Goal: Communication & Community: Answer question/provide support

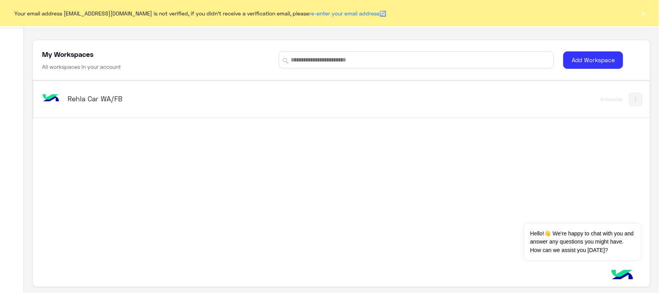
click at [642, 15] on button "×" at bounding box center [644, 13] width 8 height 8
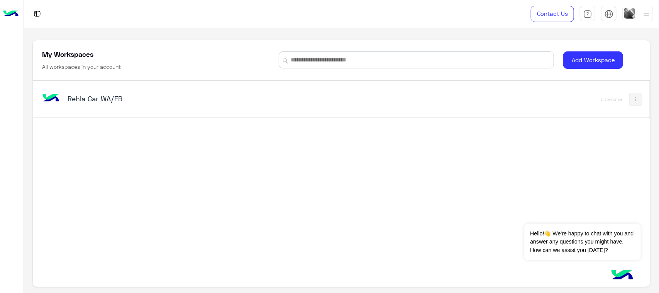
click at [66, 91] on div "Rehla Car WA/FB" at bounding box center [221, 99] width 361 height 22
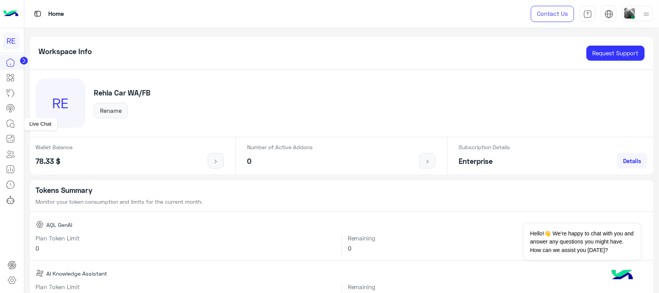
click at [8, 124] on icon at bounding box center [10, 123] width 9 height 9
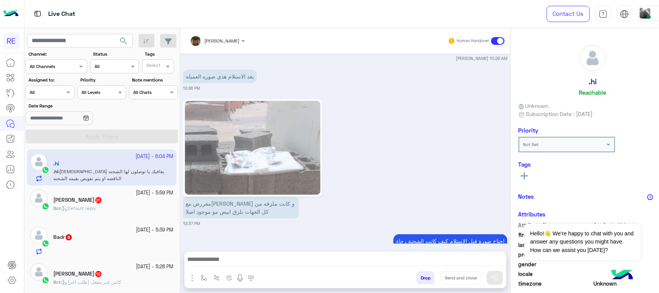
scroll to position [1550, 0]
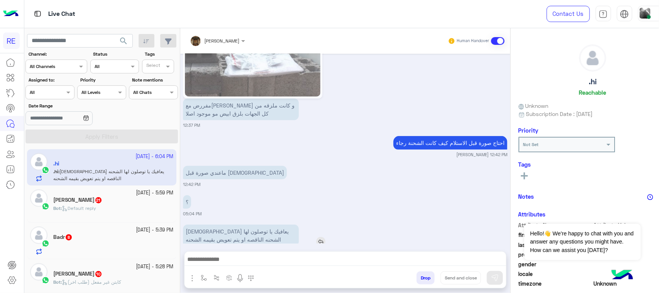
click at [255, 224] on p "[DEMOGRAPHIC_DATA] يعافيك يا توصلون لها الشحنه الناقصه او يتم تعويض بقيمه الشحنه" at bounding box center [241, 235] width 116 height 22
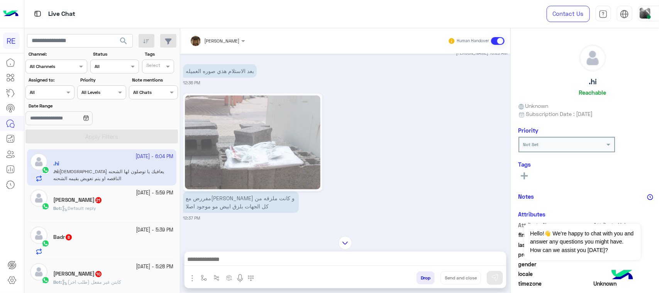
scroll to position [1454, 0]
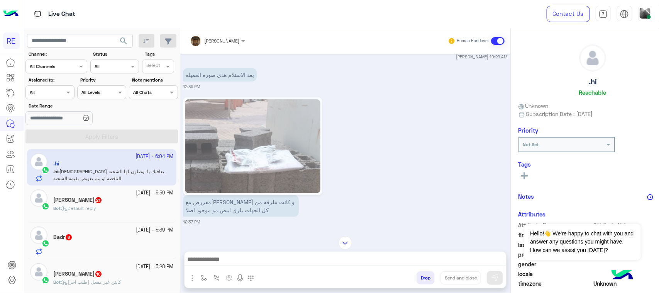
click at [246, 134] on img at bounding box center [252, 146] width 135 height 94
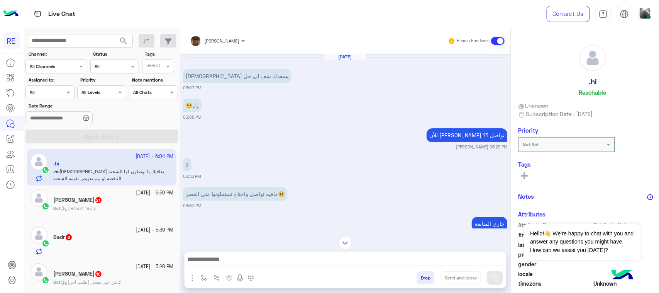
scroll to position [588, 0]
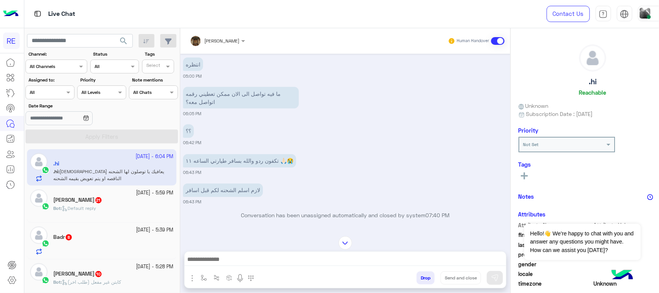
click at [113, 244] on div at bounding box center [113, 248] width 120 height 14
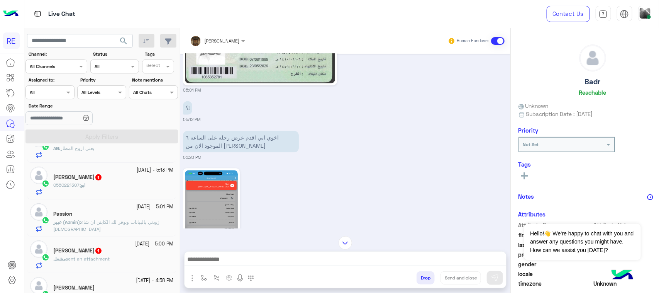
scroll to position [193, 0]
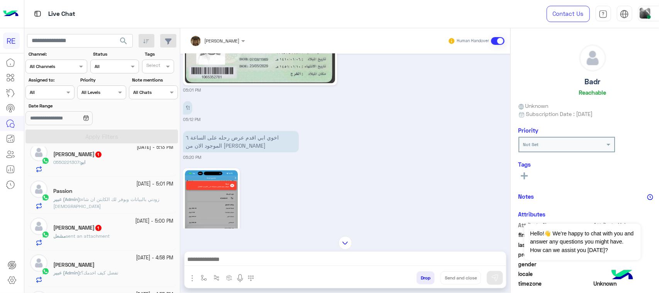
click at [115, 232] on div "[PERSON_NAME] 1" at bounding box center [113, 228] width 120 height 8
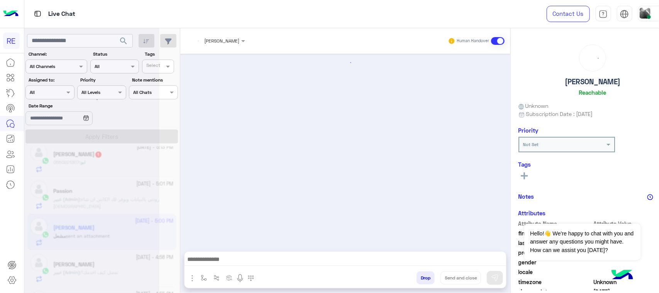
scroll to position [481, 0]
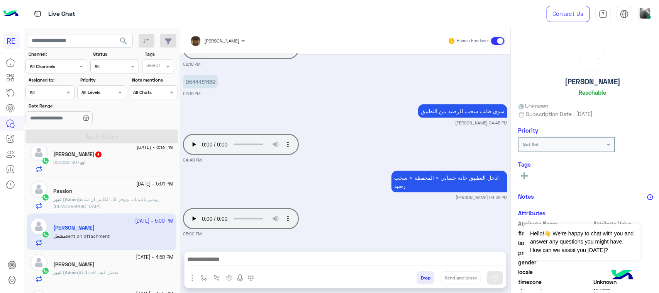
click at [116, 204] on span "زودني بالبيانات وبوفر لك الكابتن ان شاء [DEMOGRAPHIC_DATA]" at bounding box center [106, 202] width 106 height 13
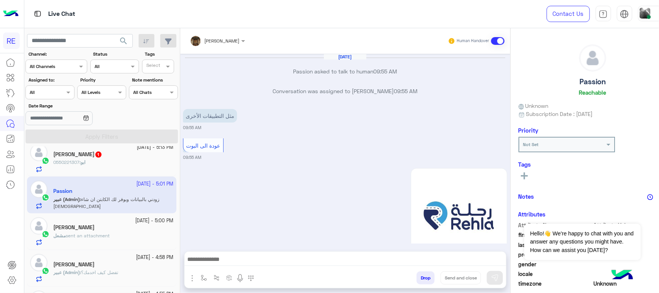
scroll to position [934, 0]
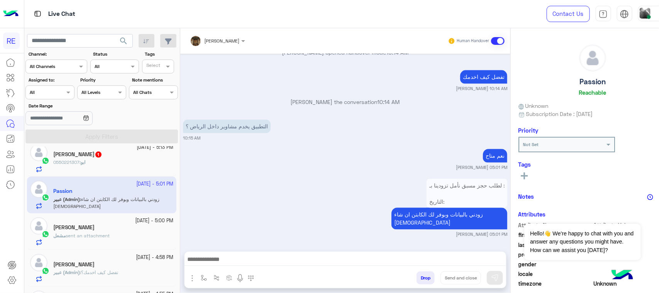
click at [73, 165] on span "0550221307" at bounding box center [66, 162] width 26 height 6
